Goal: Navigation & Orientation: Go to known website

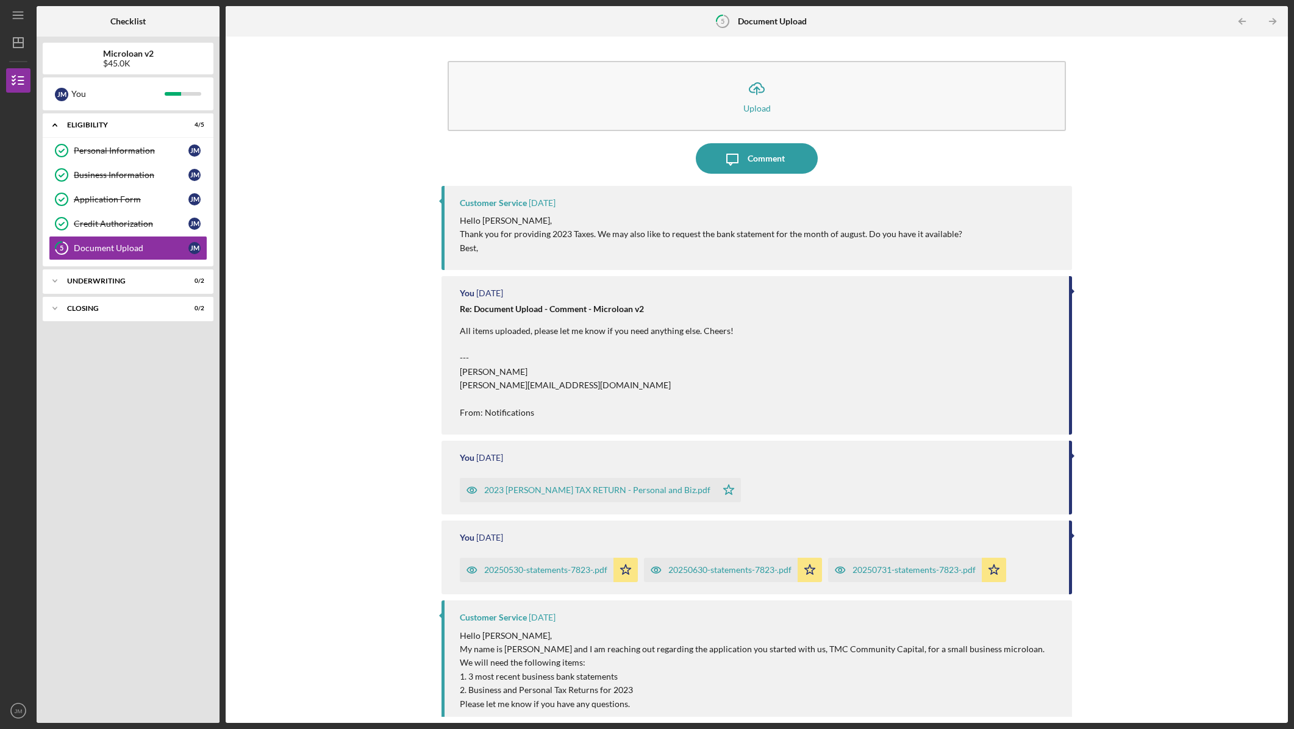
click at [473, 492] on icon "button" at bounding box center [472, 490] width 3 height 3
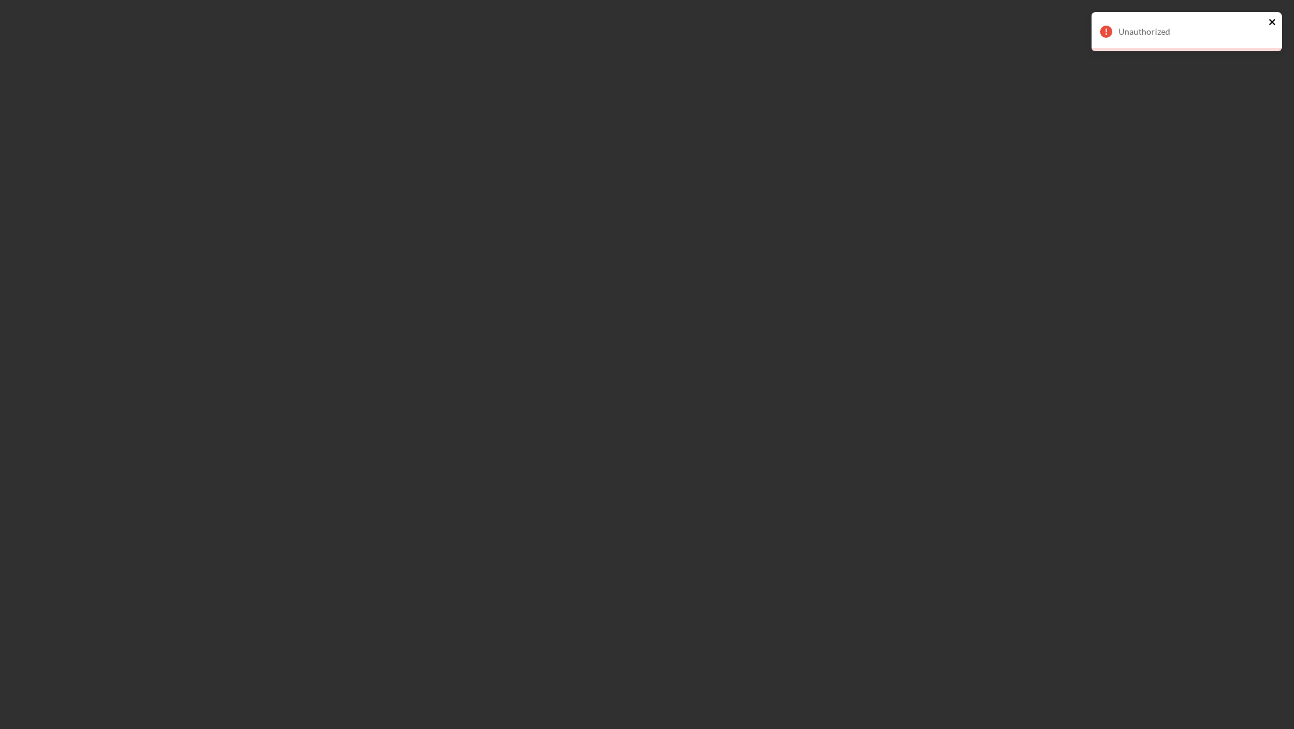
click at [1275, 24] on icon "close" at bounding box center [1272, 22] width 6 height 6
